Goal: Navigation & Orientation: Find specific page/section

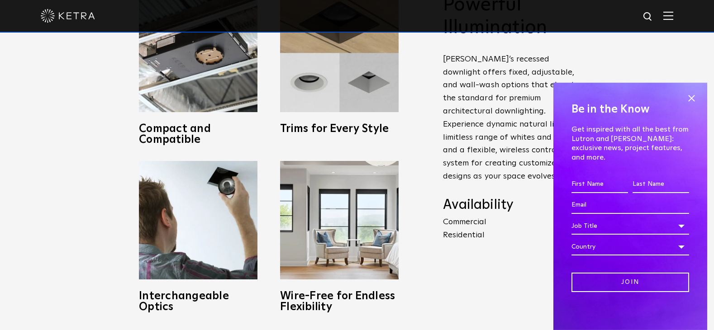
scroll to position [396, 0]
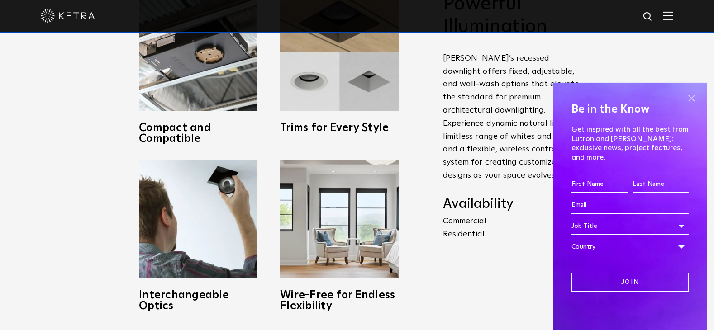
click at [695, 105] on span at bounding box center [692, 99] width 14 height 14
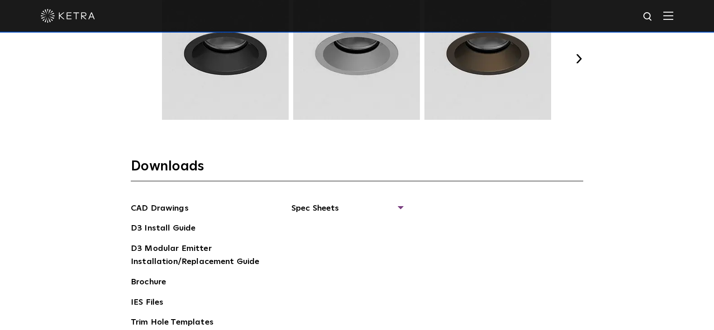
scroll to position [1264, 0]
click at [668, 18] on img at bounding box center [668, 15] width 10 height 9
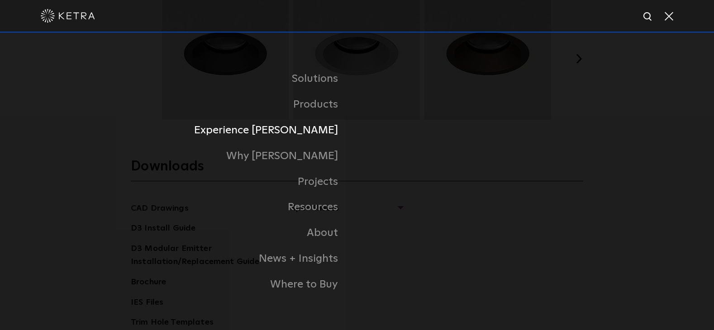
click at [305, 134] on link "Experience Ketra" at bounding box center [244, 131] width 226 height 26
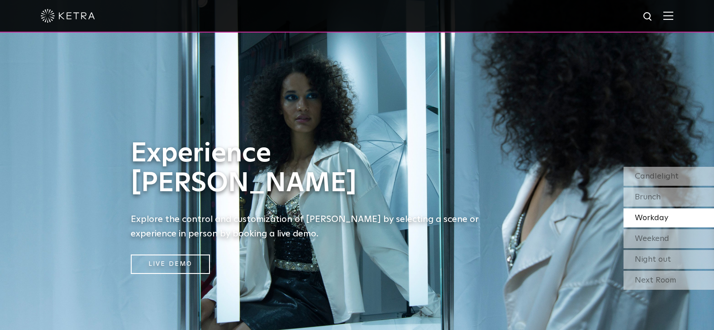
click at [72, 24] on div at bounding box center [357, 16] width 633 height 32
click at [63, 19] on img at bounding box center [68, 16] width 54 height 14
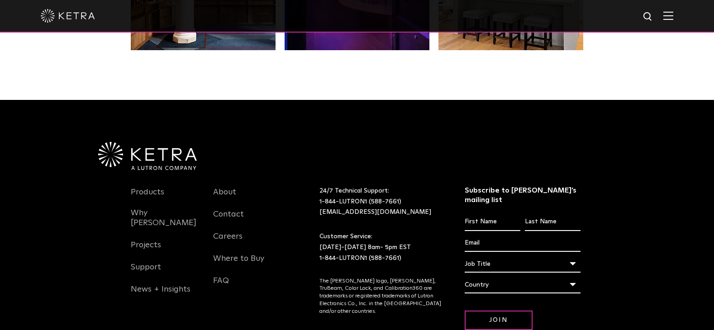
scroll to position [1869, 0]
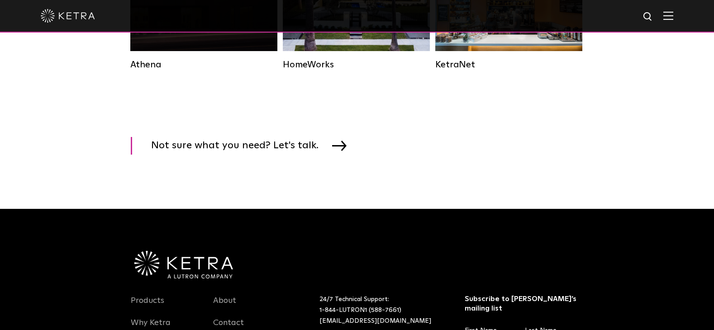
scroll to position [1462, 0]
